Goal: Transaction & Acquisition: Book appointment/travel/reservation

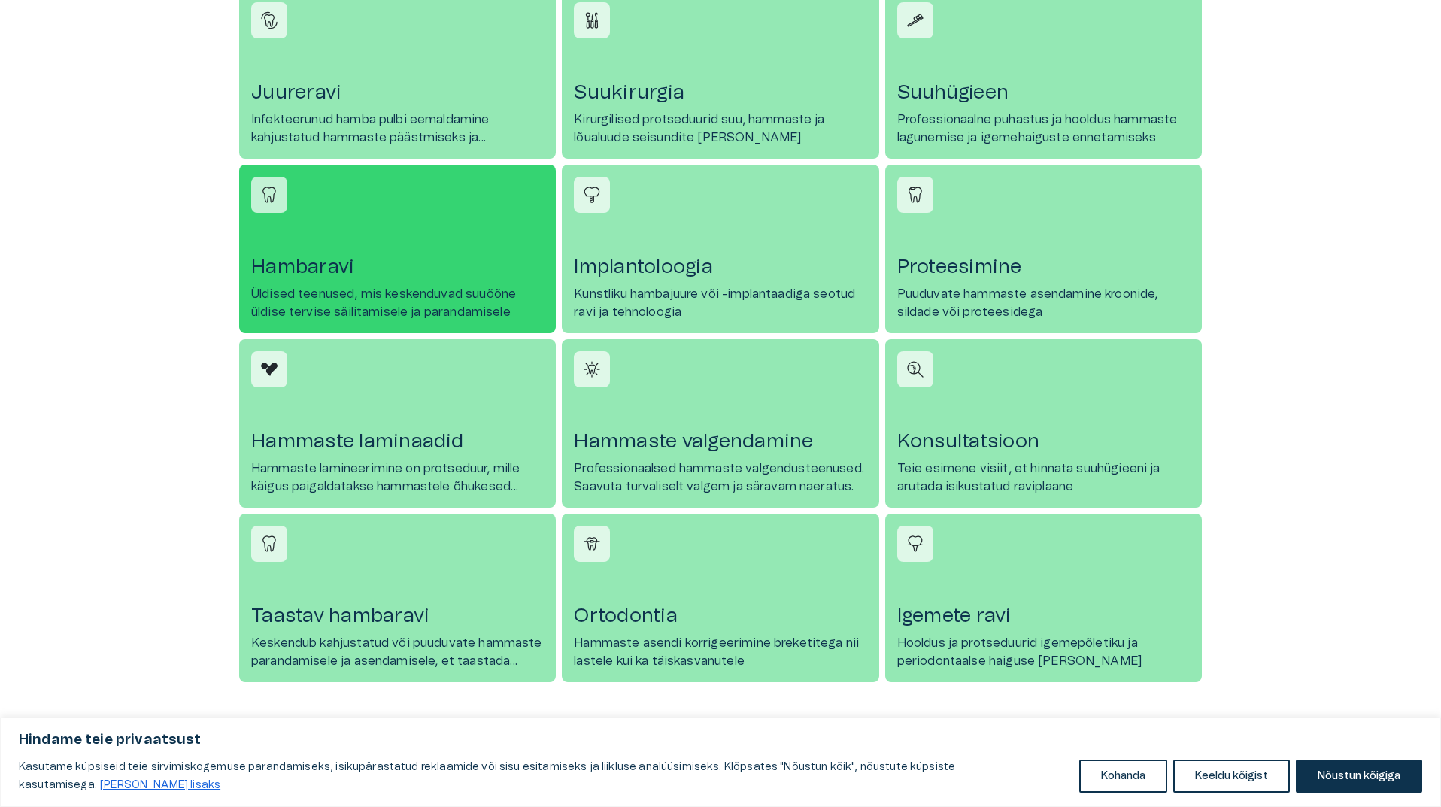
scroll to position [752, 0]
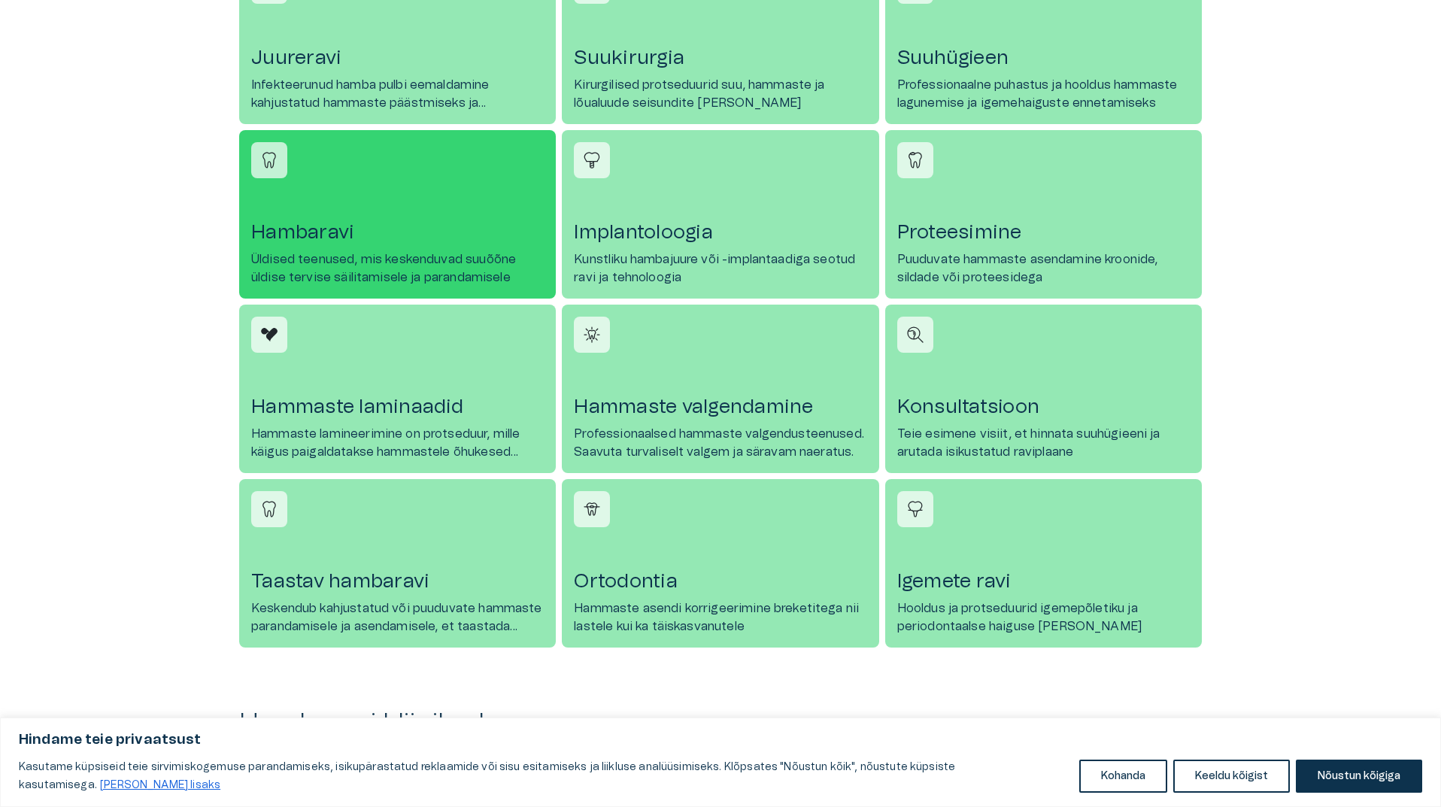
click at [392, 392] on link "Hammaste laminaadid Hammaste lamineerimine on protseduur, mille käigus paigalda…" at bounding box center [397, 389] width 317 height 168
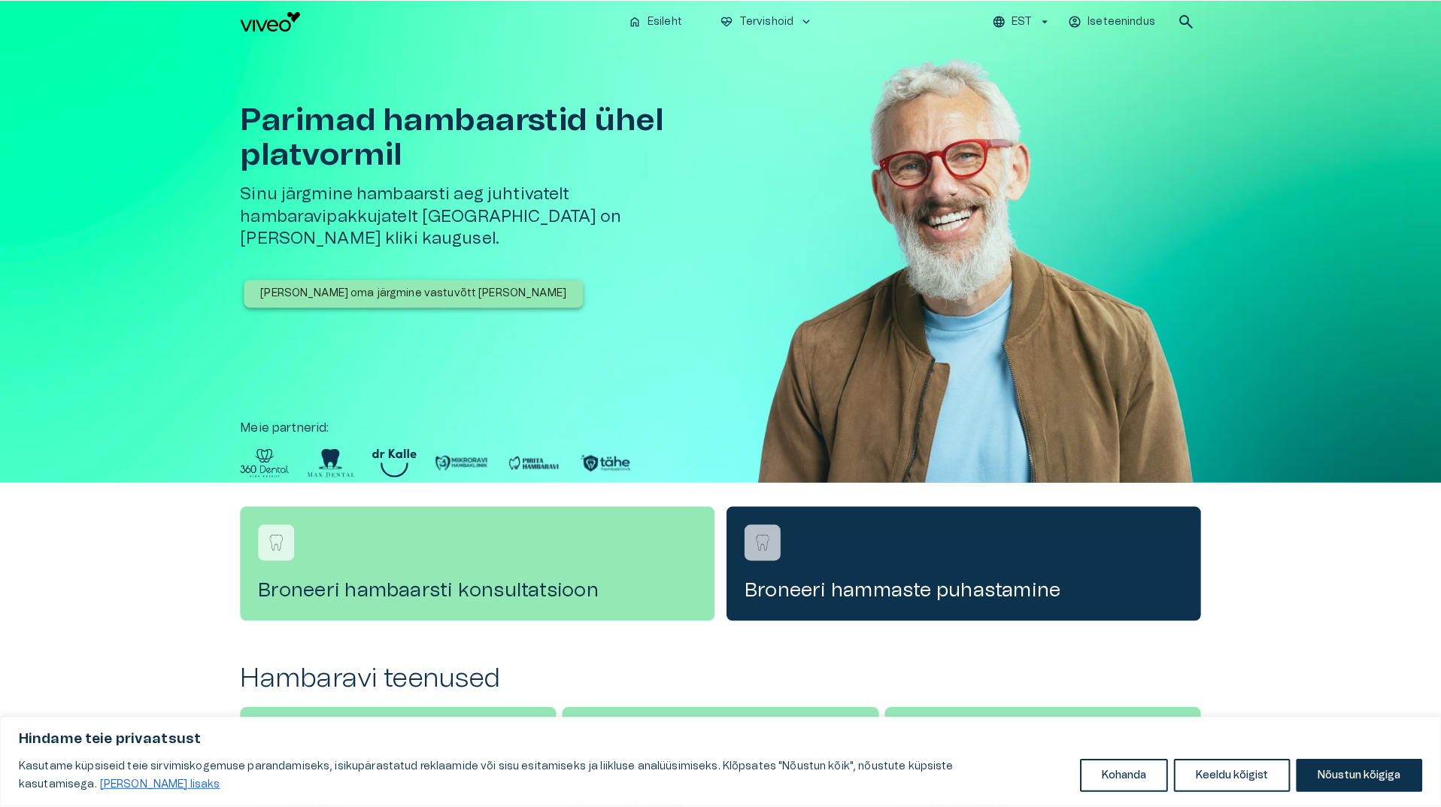
scroll to position [752, 0]
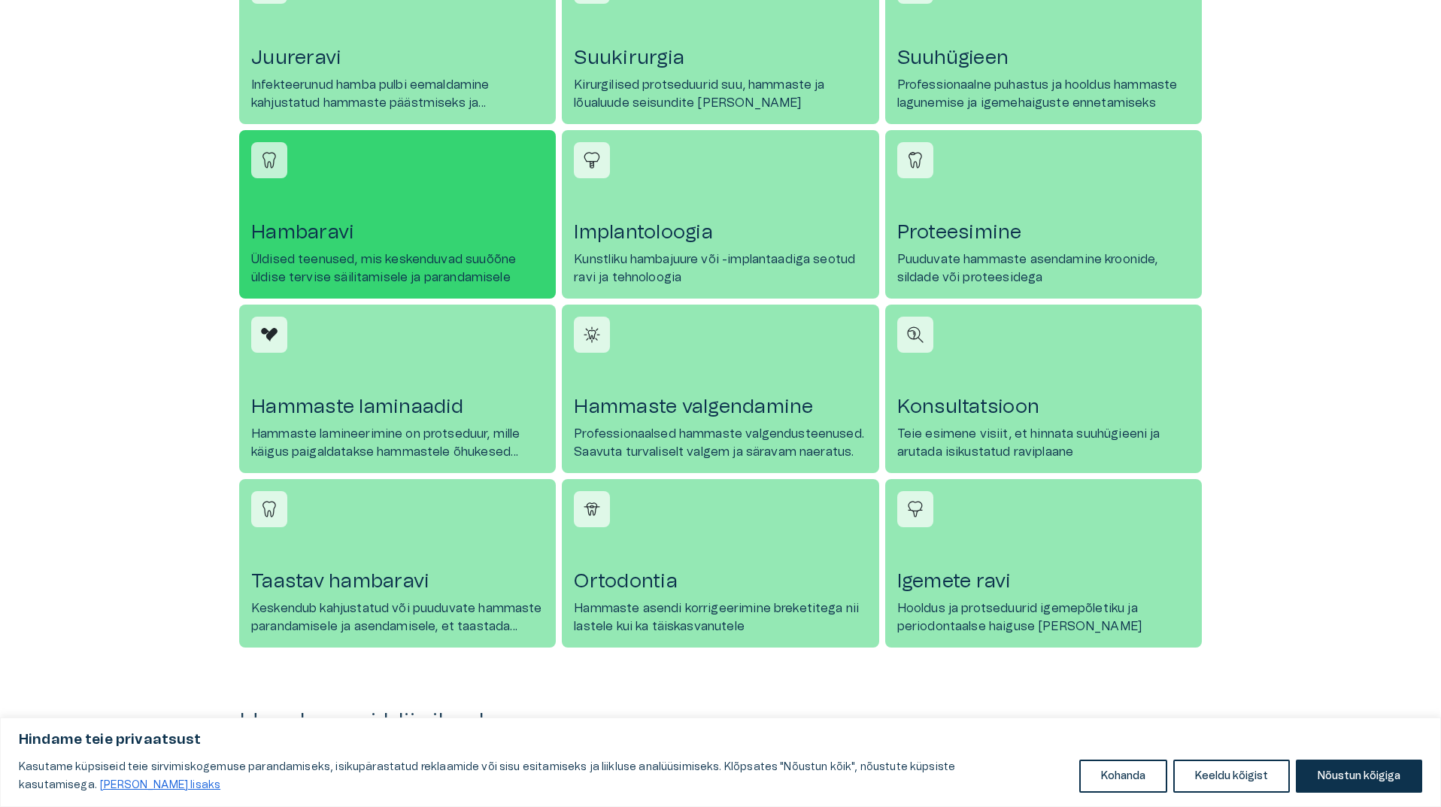
click at [358, 237] on h4 "Hambaravi" at bounding box center [397, 232] width 293 height 24
